Goal: Information Seeking & Learning: Learn about a topic

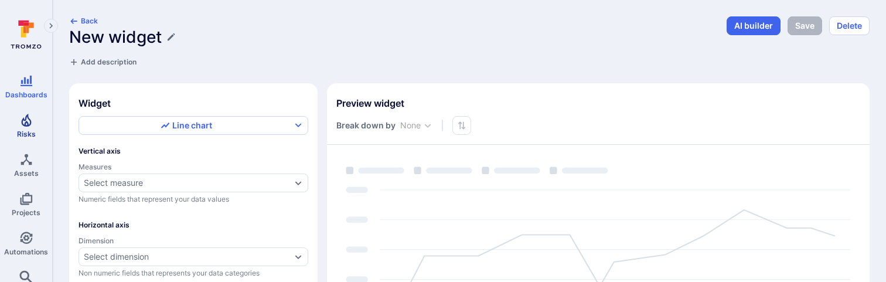
click at [21, 121] on icon "Risks" at bounding box center [26, 120] width 10 height 13
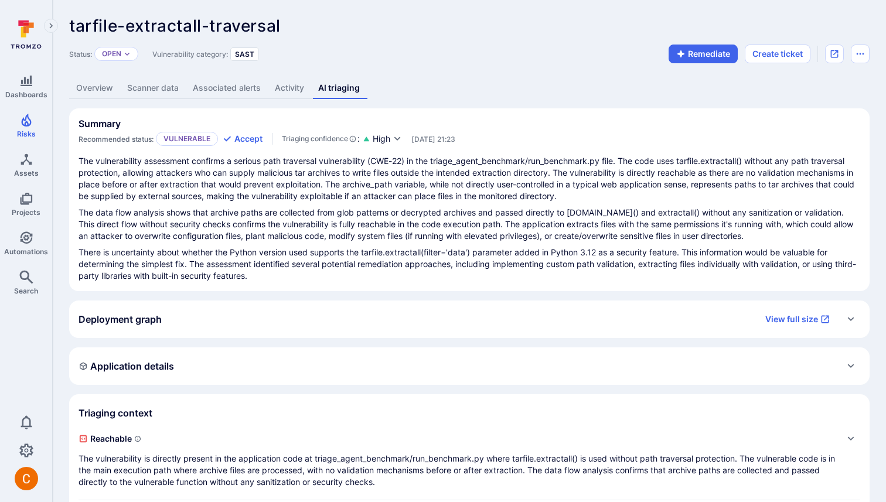
click at [322, 155] on p "The vulnerability assessment confirms a serious path traversal vulnerability (C…" at bounding box center [470, 178] width 782 height 47
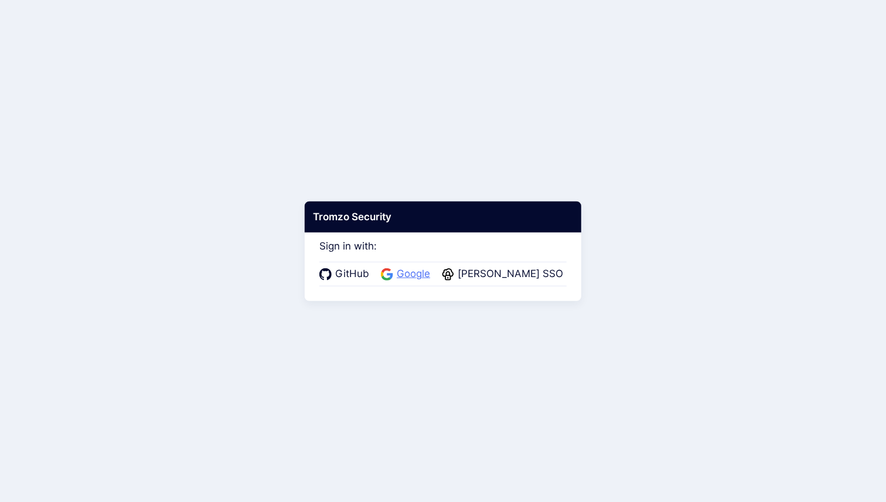
click at [421, 271] on span "Google" at bounding box center [413, 274] width 40 height 15
